Goal: Task Accomplishment & Management: Manage account settings

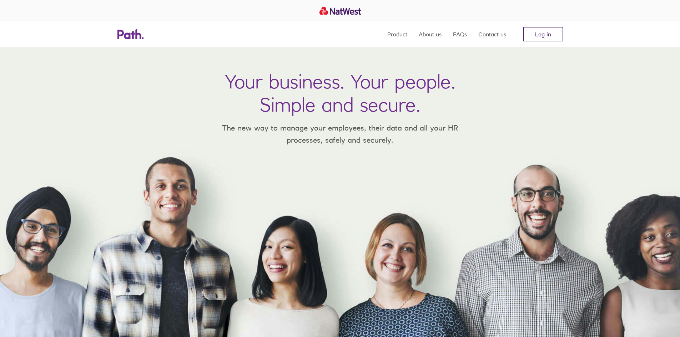
click at [552, 35] on link "Log in" at bounding box center [543, 34] width 40 height 14
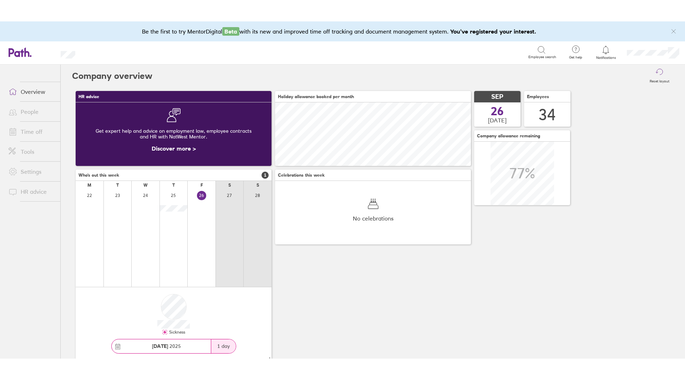
scroll to position [64, 196]
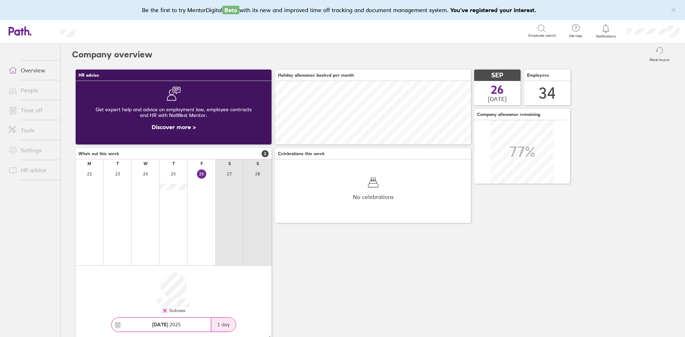
click at [29, 91] on link "People" at bounding box center [31, 90] width 57 height 14
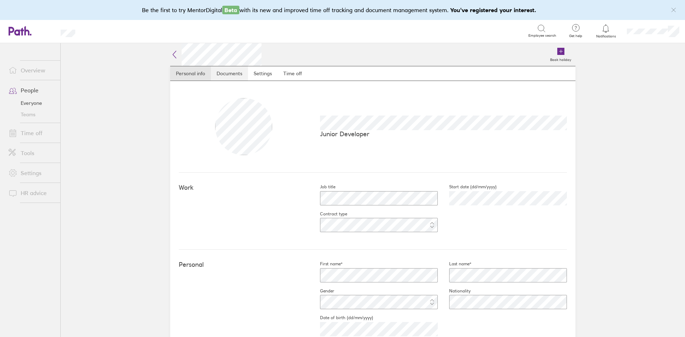
click at [228, 75] on link "Documents" at bounding box center [229, 73] width 37 height 14
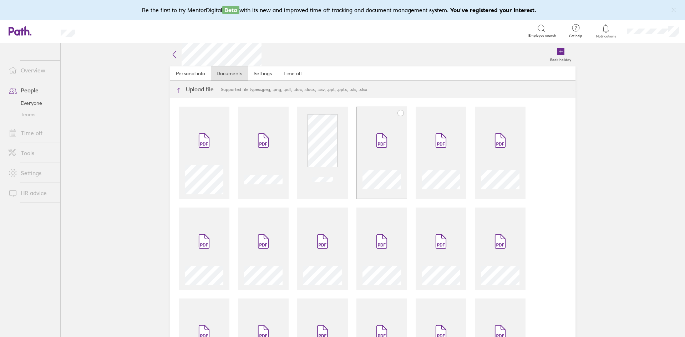
click at [391, 168] on div at bounding box center [382, 178] width 39 height 32
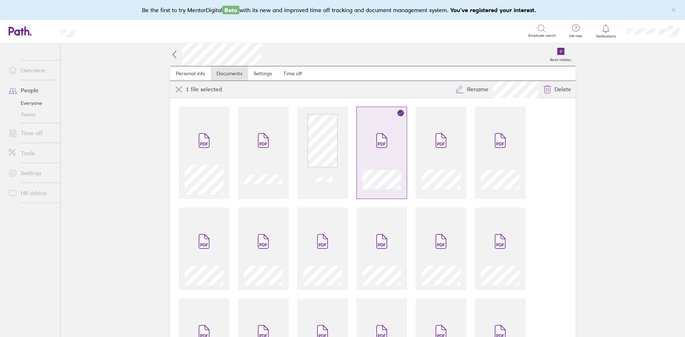
click at [391, 168] on div at bounding box center [382, 178] width 39 height 32
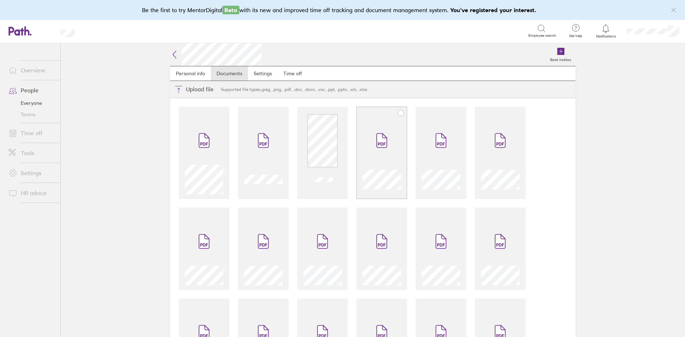
click at [391, 168] on div at bounding box center [382, 178] width 39 height 32
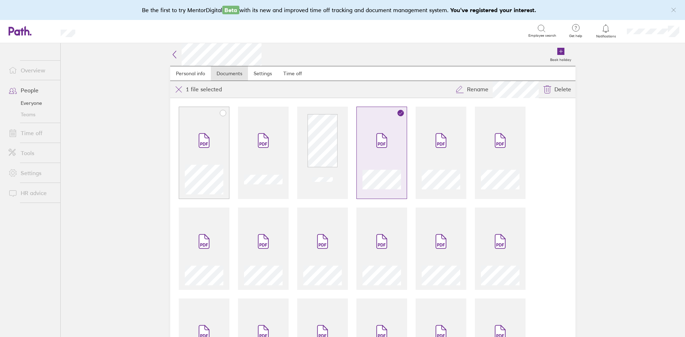
click at [205, 128] on span at bounding box center [204, 140] width 30 height 43
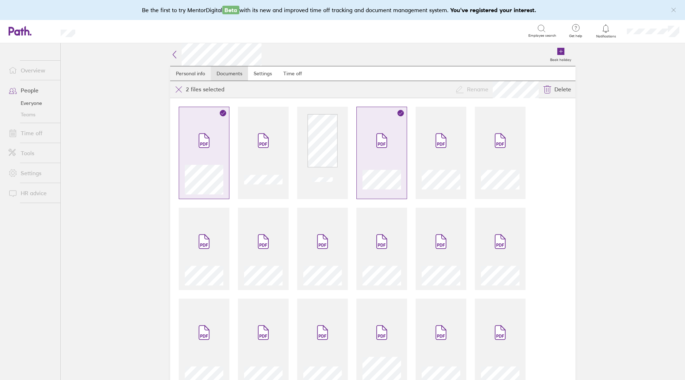
click at [181, 69] on link "Personal info" at bounding box center [190, 73] width 41 height 14
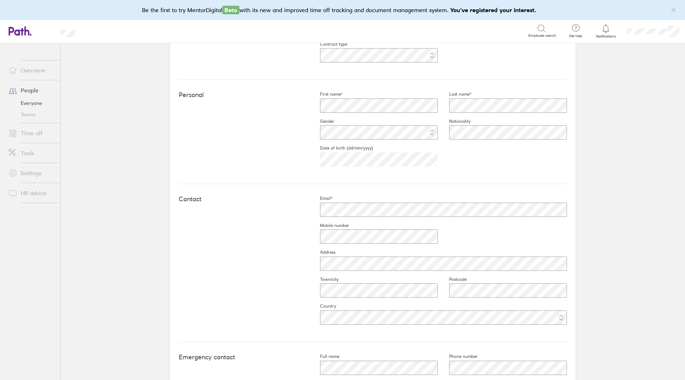
scroll to position [225, 0]
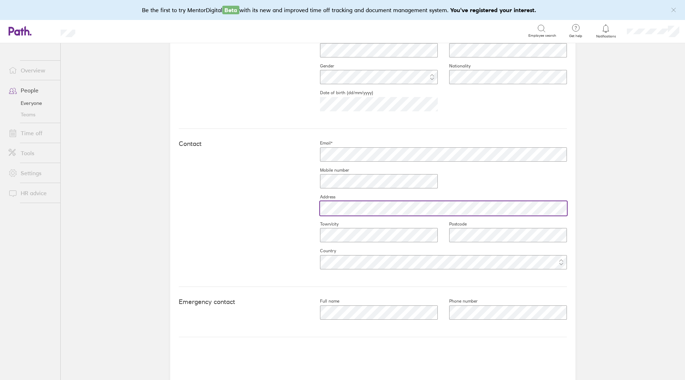
click at [311, 212] on div at bounding box center [438, 208] width 258 height 17
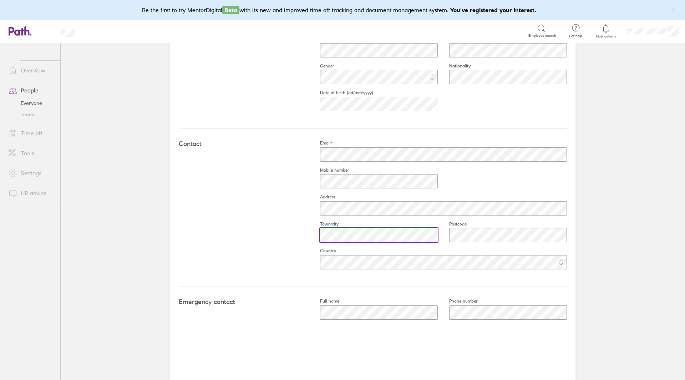
click at [278, 239] on div "Contact Email* Mobile number Address Town/city Postcode Country" at bounding box center [373, 208] width 388 height 158
click at [445, 238] on div at bounding box center [502, 235] width 129 height 17
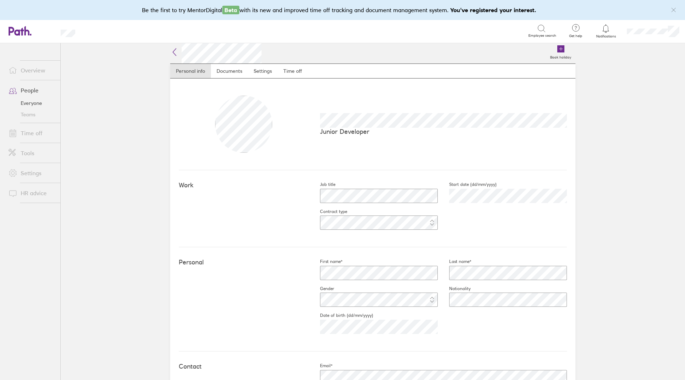
scroll to position [0, 0]
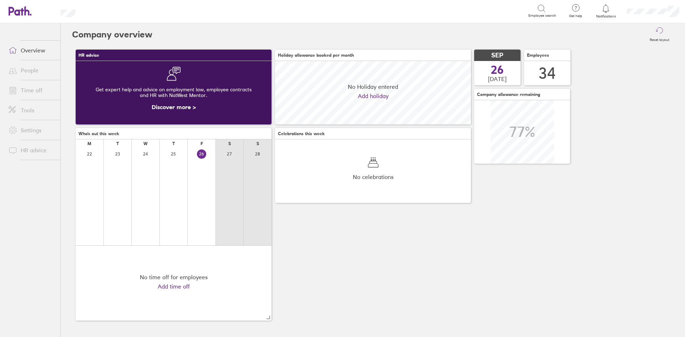
scroll to position [64, 196]
click at [41, 68] on link "People" at bounding box center [31, 70] width 57 height 14
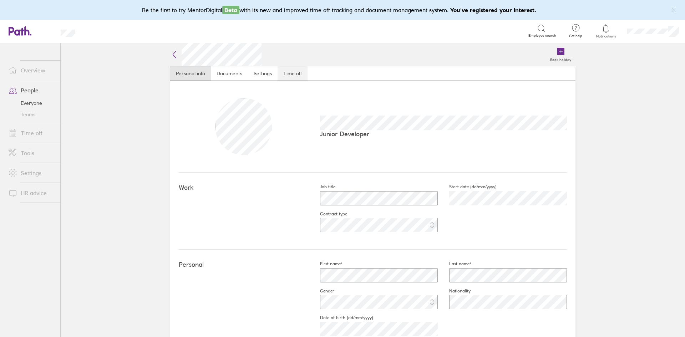
click at [298, 77] on link "Time off" at bounding box center [293, 73] width 30 height 14
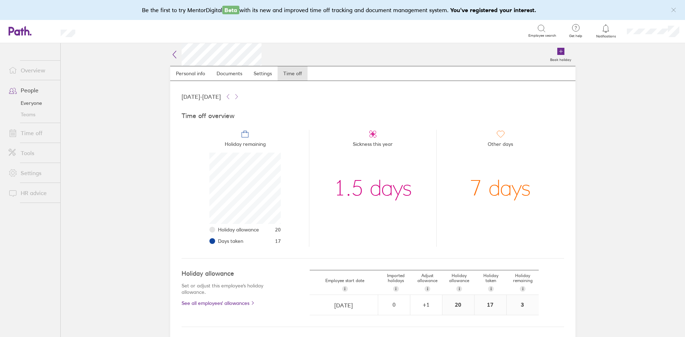
click at [34, 130] on link "Time off" at bounding box center [31, 133] width 57 height 14
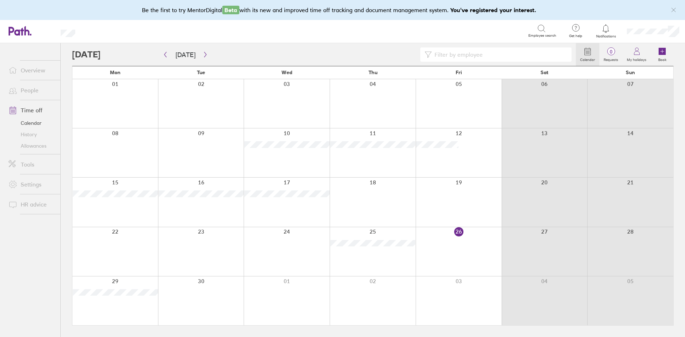
click at [448, 53] on input at bounding box center [500, 55] width 136 height 14
type input "[PERSON_NAME]"
click at [556, 15] on div "Be the first to try MentorDigital Beta with its new and improved time off track…" at bounding box center [342, 10] width 685 height 20
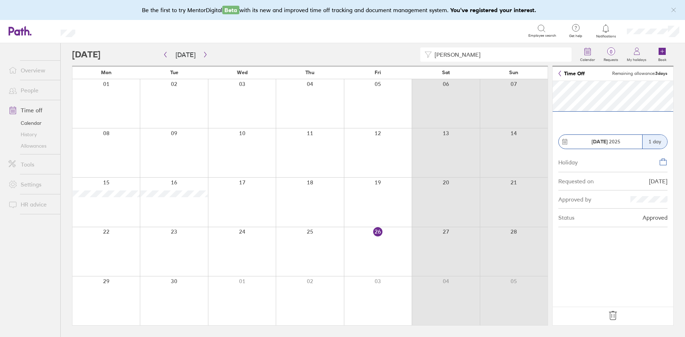
click at [559, 46] on div "alex Calendar 0 Requests My holidays Book" at bounding box center [373, 54] width 602 height 23
click at [22, 92] on link "People" at bounding box center [31, 90] width 57 height 14
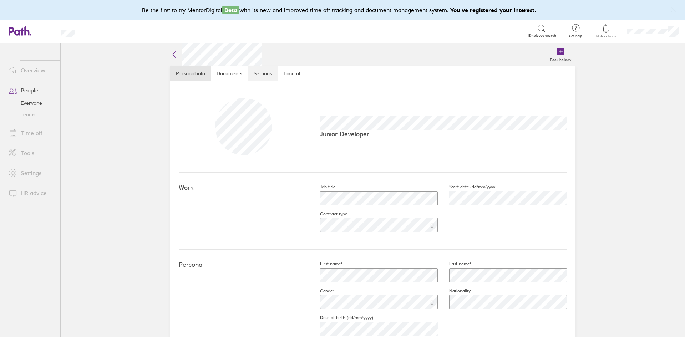
click at [252, 73] on link "Settings" at bounding box center [263, 73] width 30 height 14
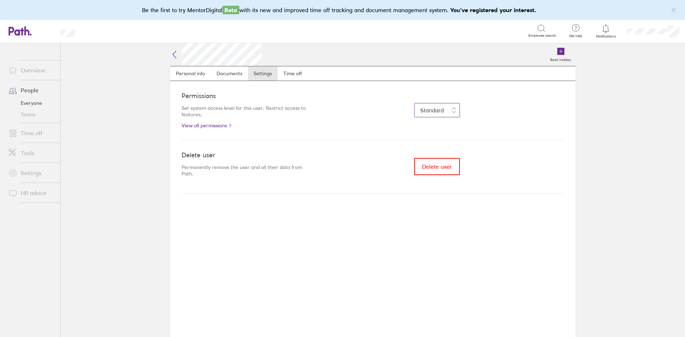
click at [444, 109] on span "Standard" at bounding box center [432, 110] width 24 height 7
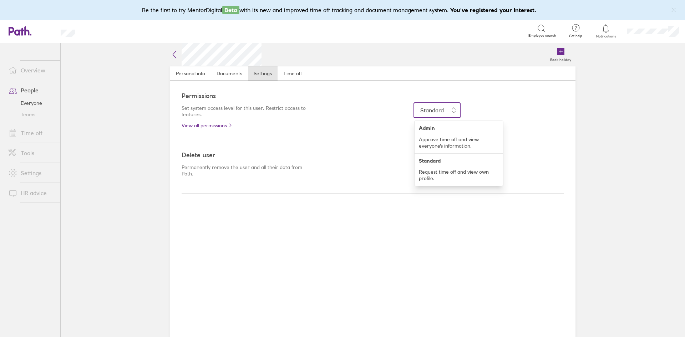
click at [384, 103] on div "Permissions Set system access level for this user. Restrict access to features.…" at bounding box center [373, 110] width 382 height 59
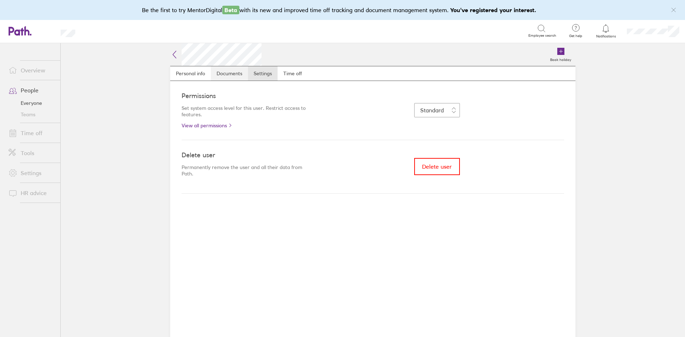
click at [228, 73] on link "Documents" at bounding box center [229, 73] width 37 height 14
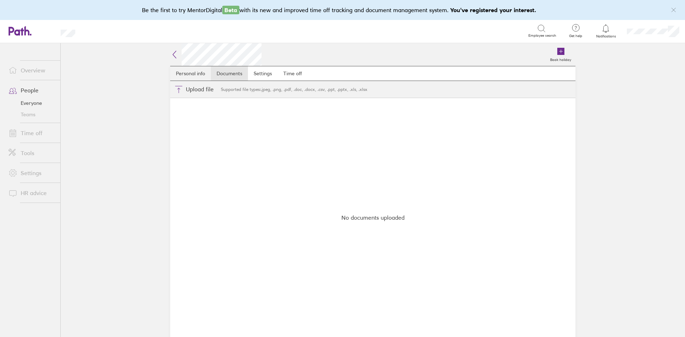
click at [197, 75] on link "Personal info" at bounding box center [190, 73] width 41 height 14
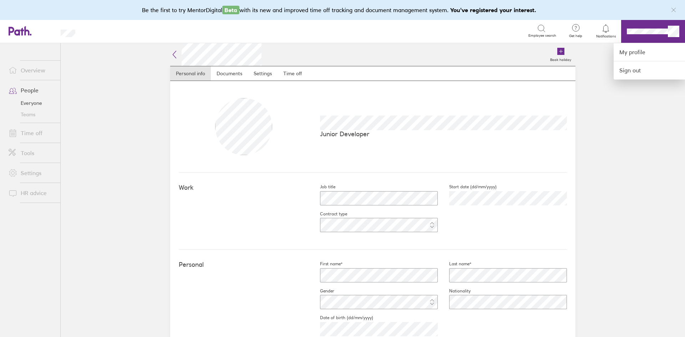
click at [31, 104] on div at bounding box center [342, 168] width 685 height 337
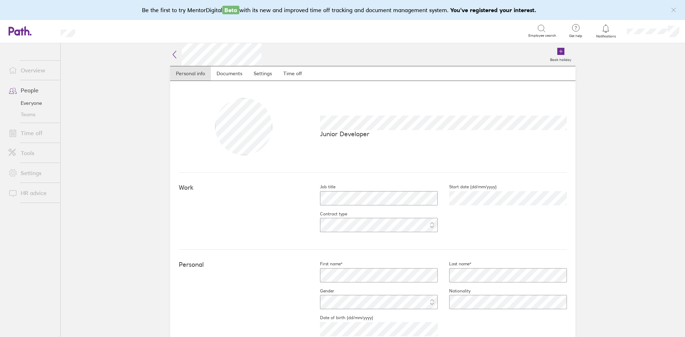
click at [27, 114] on link "Teams" at bounding box center [31, 114] width 57 height 11
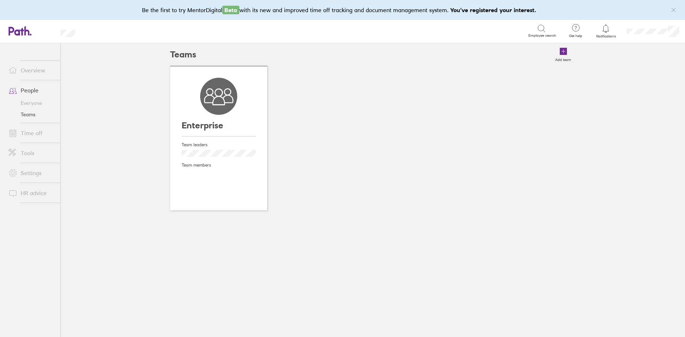
click at [33, 100] on link "Everyone" at bounding box center [31, 102] width 57 height 11
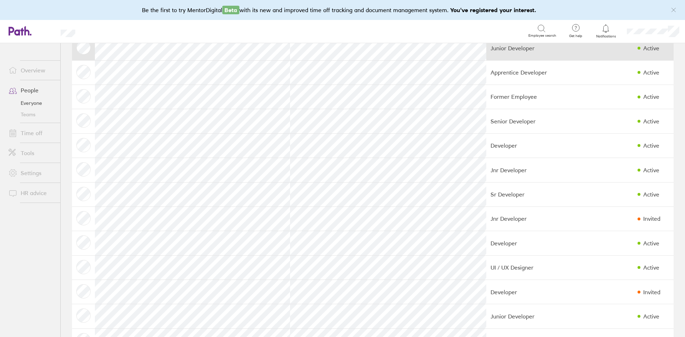
scroll to position [36, 0]
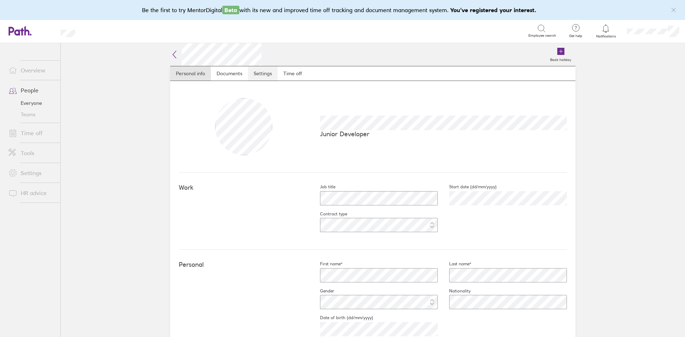
click at [265, 72] on link "Settings" at bounding box center [263, 73] width 30 height 14
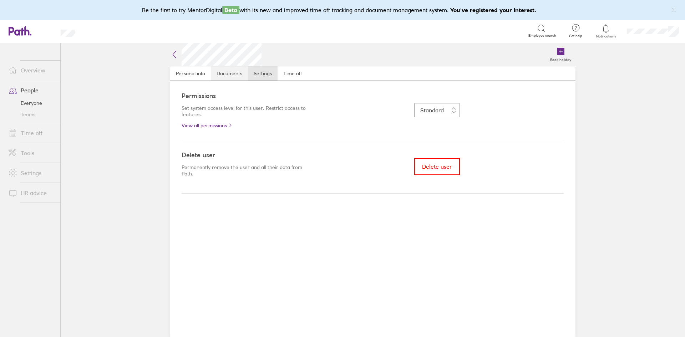
click at [224, 73] on link "Documents" at bounding box center [229, 73] width 37 height 14
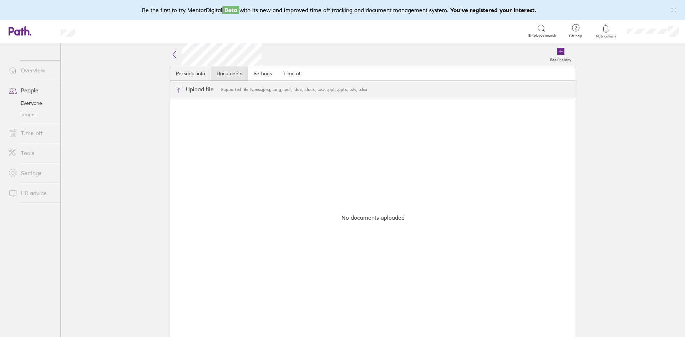
click at [207, 76] on link "Personal info" at bounding box center [190, 73] width 41 height 14
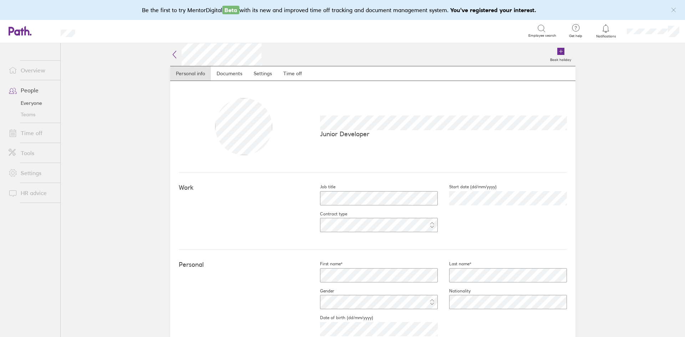
click at [41, 173] on link "Settings" at bounding box center [31, 173] width 57 height 14
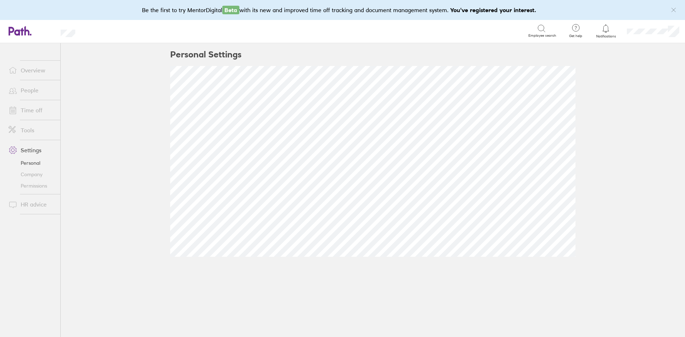
click at [33, 185] on link "Permissions" at bounding box center [31, 185] width 57 height 11
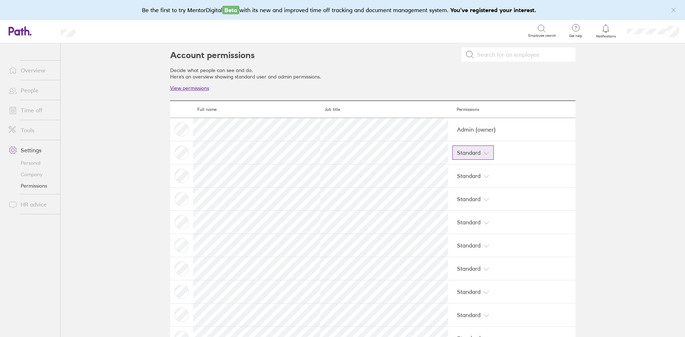
click at [463, 153] on span "Standard" at bounding box center [469, 152] width 24 height 11
click at [191, 88] on link "View permissions" at bounding box center [189, 88] width 39 height 6
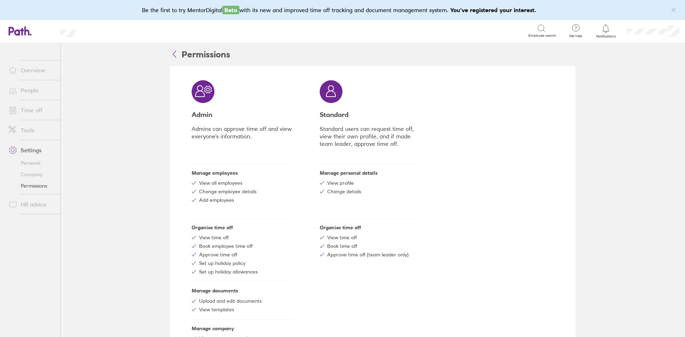
click at [173, 51] on icon at bounding box center [174, 54] width 3 height 6
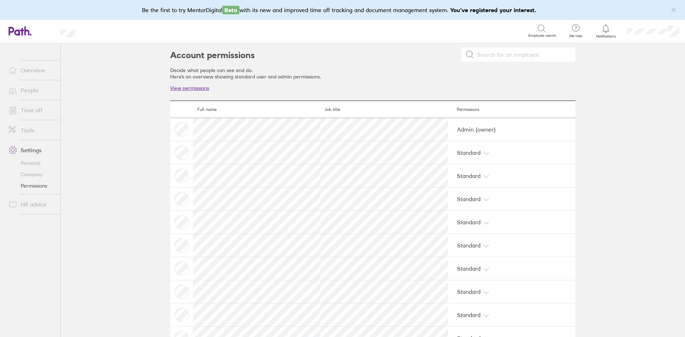
click at [35, 111] on link "Time off" at bounding box center [31, 110] width 57 height 14
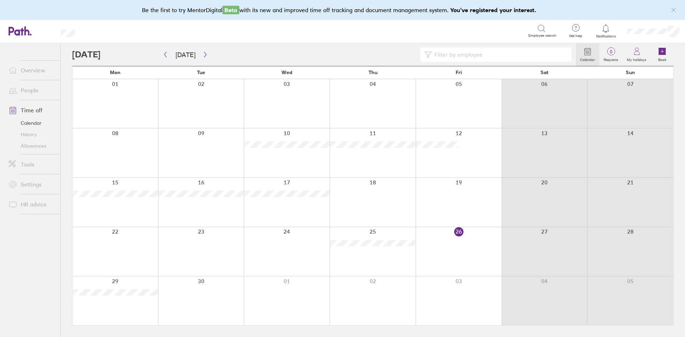
click at [35, 92] on link "People" at bounding box center [31, 90] width 57 height 14
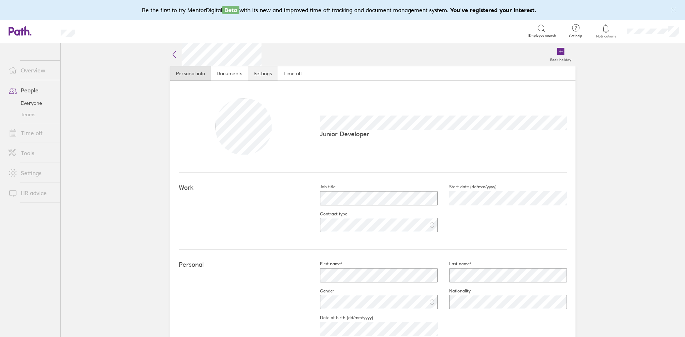
click at [251, 73] on link "Settings" at bounding box center [263, 73] width 30 height 14
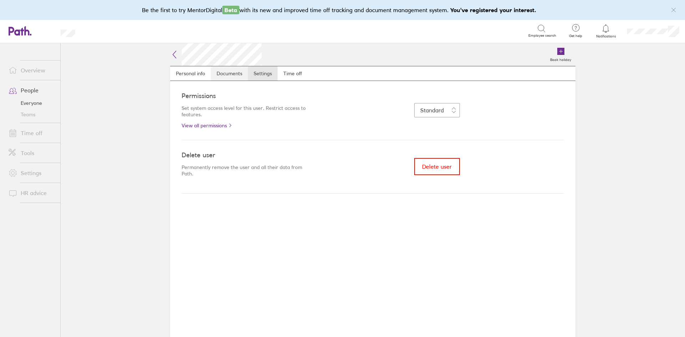
click at [239, 73] on link "Documents" at bounding box center [229, 73] width 37 height 14
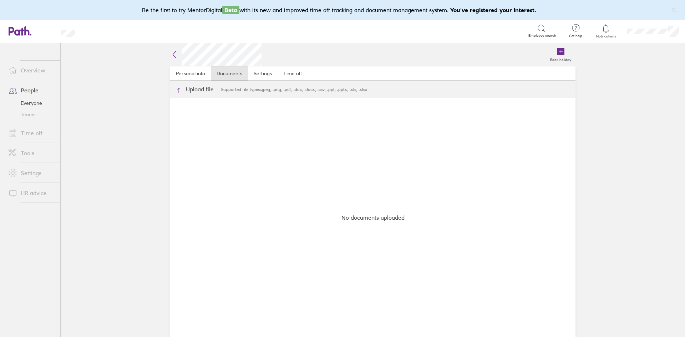
click at [309, 76] on nav "Personal info Documents Settings Time off" at bounding box center [372, 73] width 405 height 15
click at [293, 73] on link "Time off" at bounding box center [293, 73] width 30 height 14
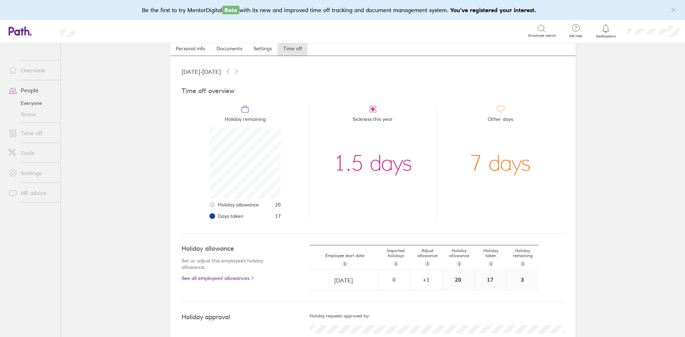
scroll to position [45, 0]
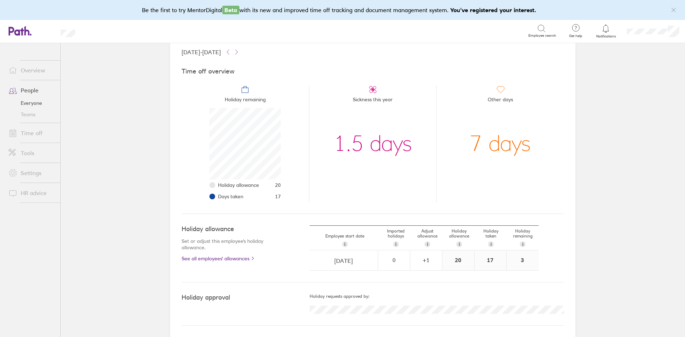
click at [614, 138] on main "Book holiday Personal info Documents Settings Time off 01 Jan 2025 - 31 Dec 202…" at bounding box center [373, 190] width 624 height 294
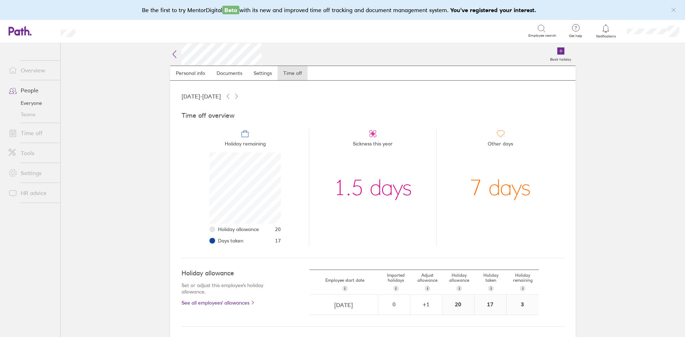
scroll to position [0, 0]
click at [267, 73] on link "Settings" at bounding box center [263, 73] width 30 height 14
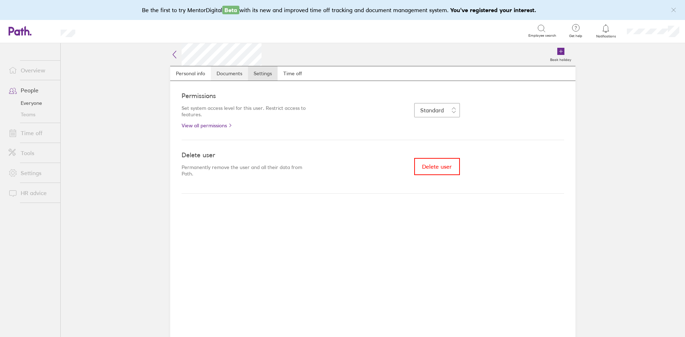
click at [236, 71] on link "Documents" at bounding box center [229, 73] width 37 height 14
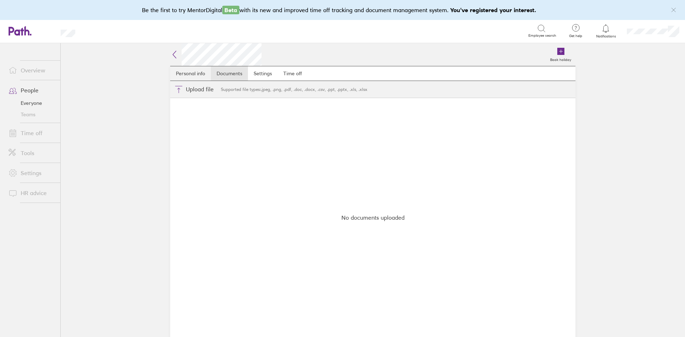
click at [196, 76] on link "Personal info" at bounding box center [190, 73] width 41 height 14
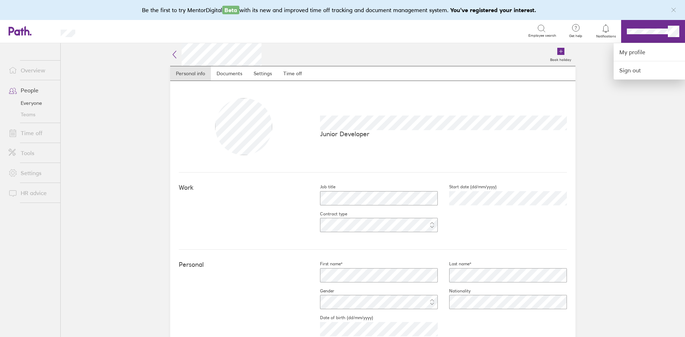
click at [37, 70] on div at bounding box center [342, 168] width 685 height 337
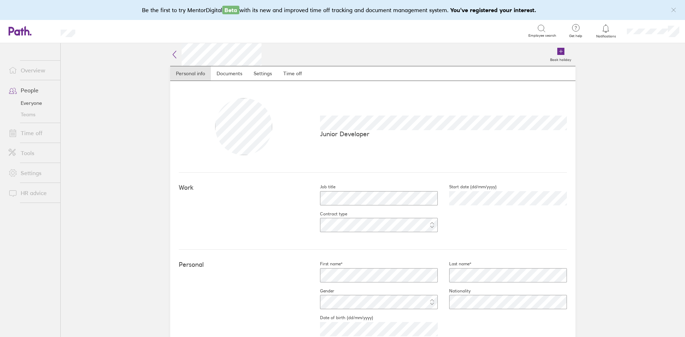
click at [38, 70] on link "Overview" at bounding box center [31, 70] width 57 height 14
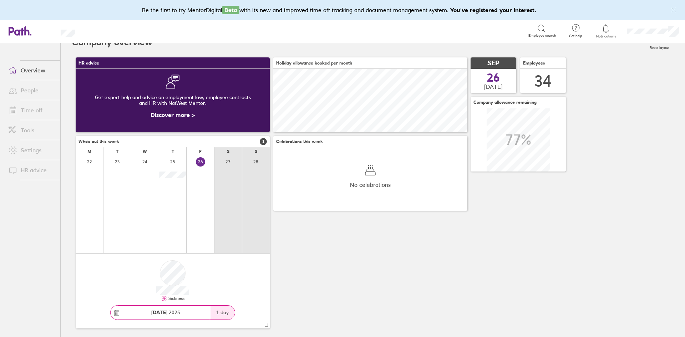
scroll to position [19, 0]
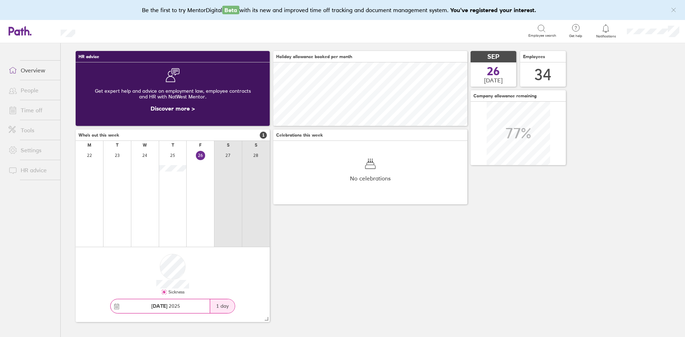
click at [27, 167] on link "HR advice" at bounding box center [31, 170] width 57 height 14
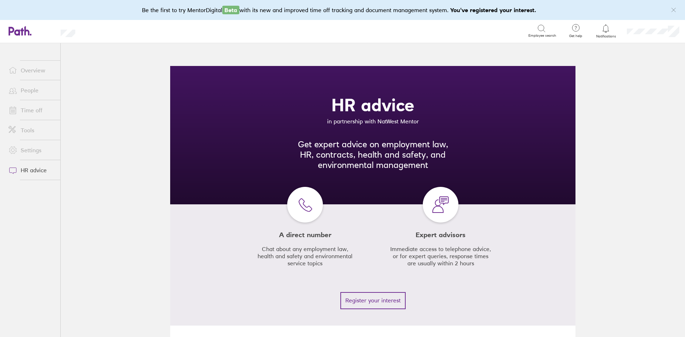
click at [40, 147] on link "Settings" at bounding box center [31, 150] width 57 height 14
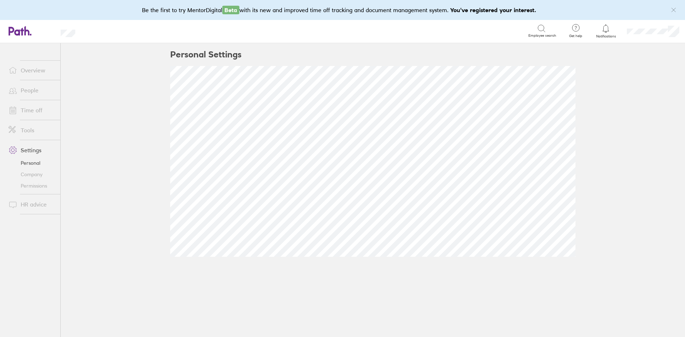
click at [40, 91] on link "People" at bounding box center [31, 90] width 57 height 14
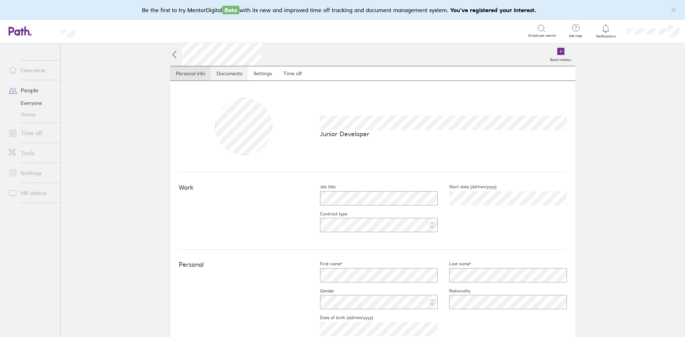
click at [229, 69] on link "Documents" at bounding box center [229, 73] width 37 height 14
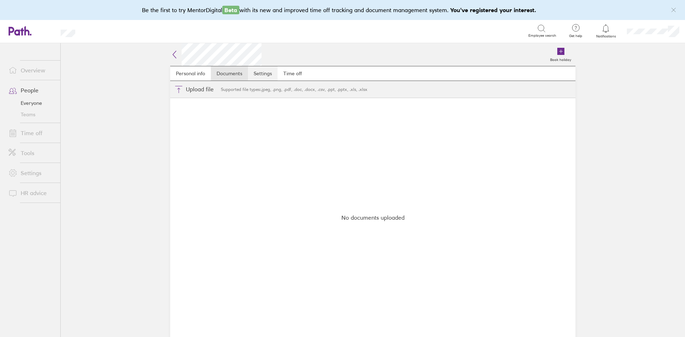
click at [258, 72] on link "Settings" at bounding box center [263, 73] width 30 height 14
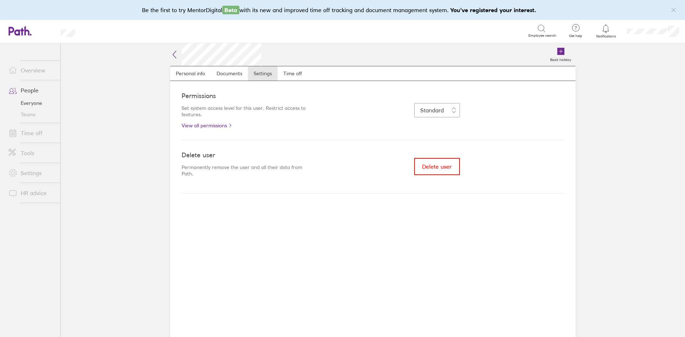
click at [18, 153] on span at bounding box center [12, 153] width 18 height 9
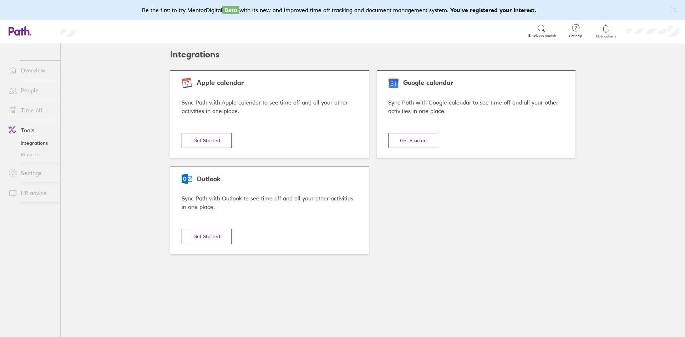
click at [44, 172] on link "Settings" at bounding box center [31, 173] width 57 height 14
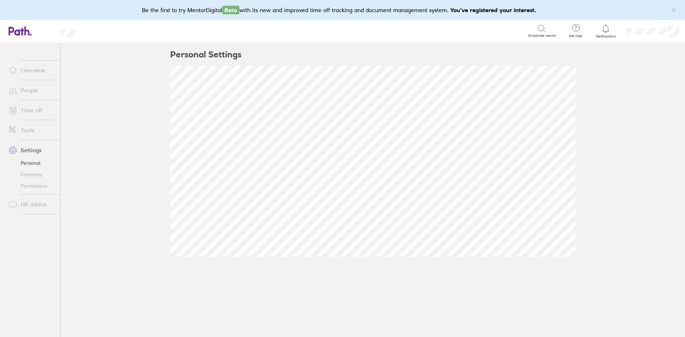
click at [39, 94] on link "People" at bounding box center [31, 90] width 57 height 14
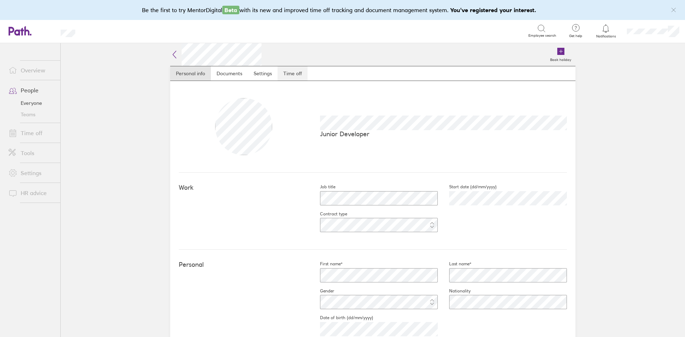
click at [286, 72] on link "Time off" at bounding box center [293, 73] width 30 height 14
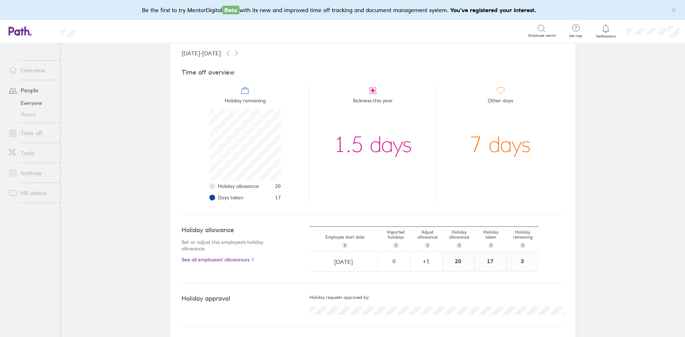
scroll to position [45, 0]
